Goal: Browse casually: Explore the website without a specific task or goal

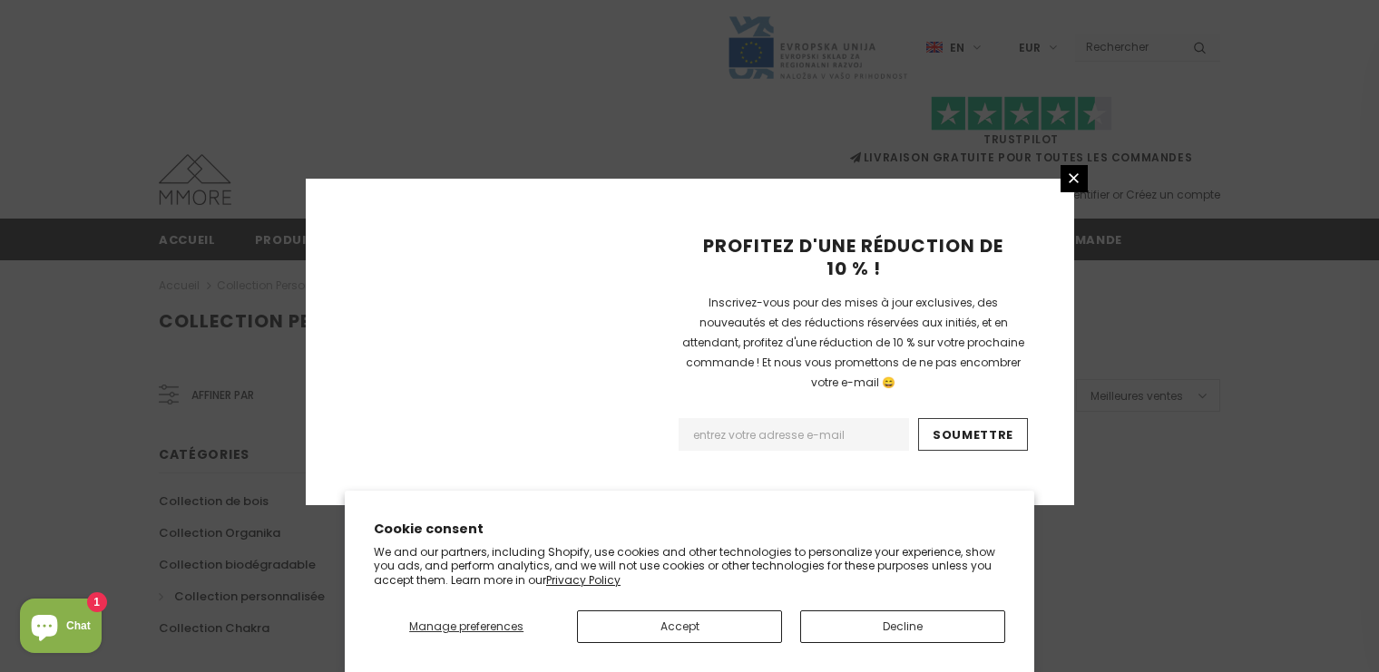
scroll to position [1231, 0]
